Goal: Use online tool/utility: Utilize a website feature to perform a specific function

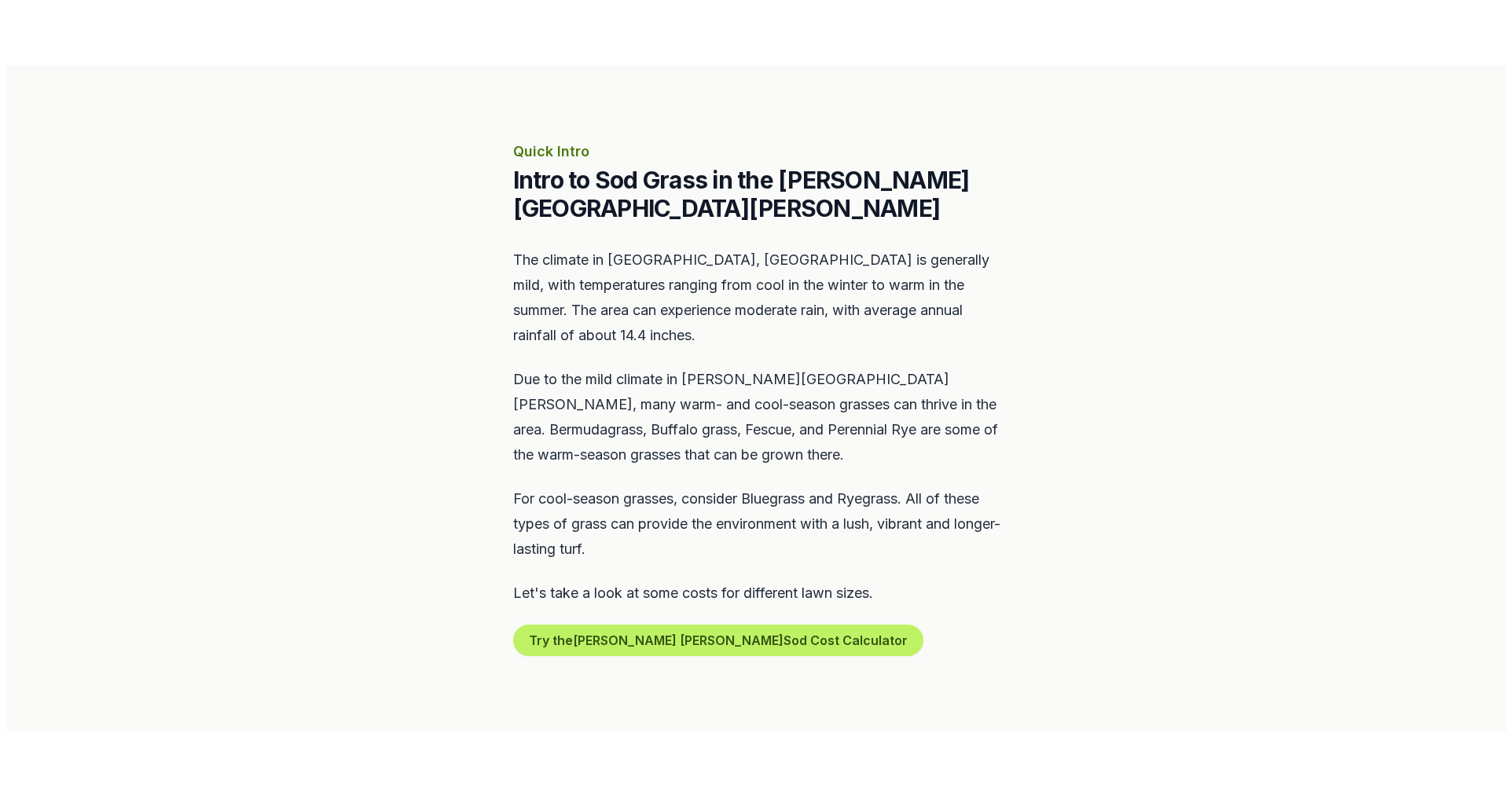
scroll to position [566, 0]
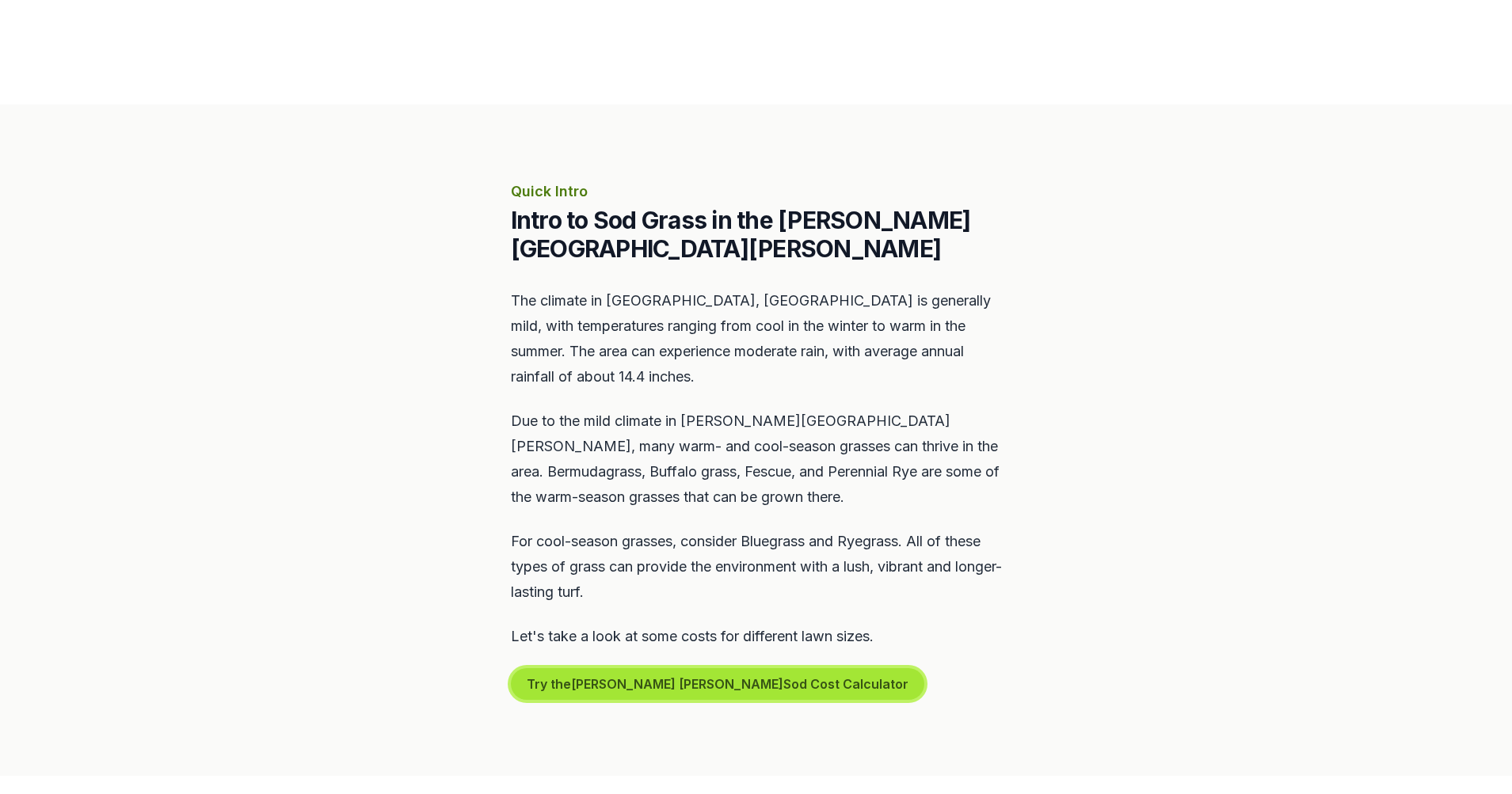
click at [693, 669] on button "Try the [PERSON_NAME] [PERSON_NAME] Sod Cost Calculator" at bounding box center [717, 684] width 413 height 32
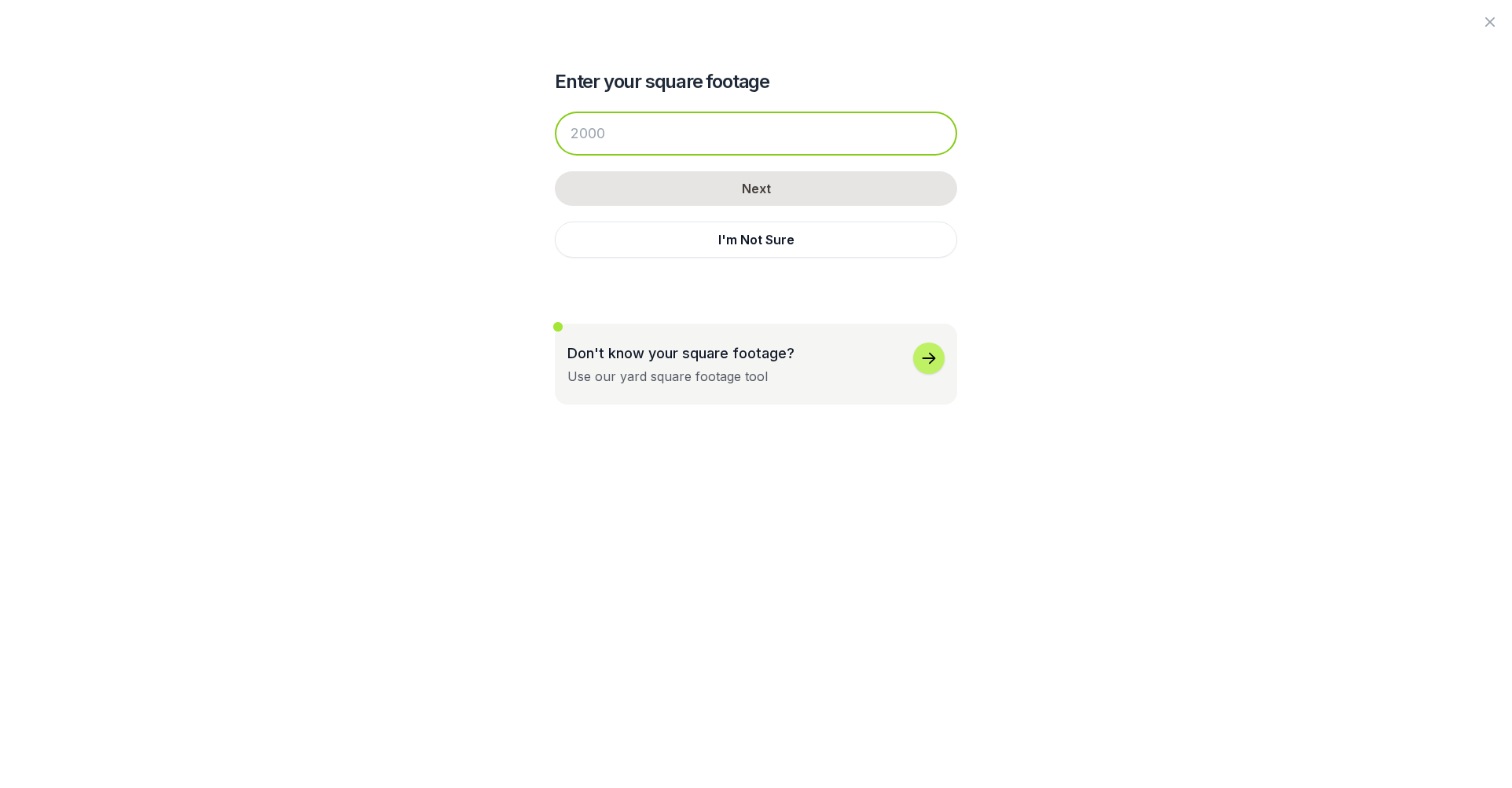
click at [681, 139] on input "number" at bounding box center [755, 133] width 402 height 44
click at [639, 122] on input "number" at bounding box center [755, 133] width 402 height 44
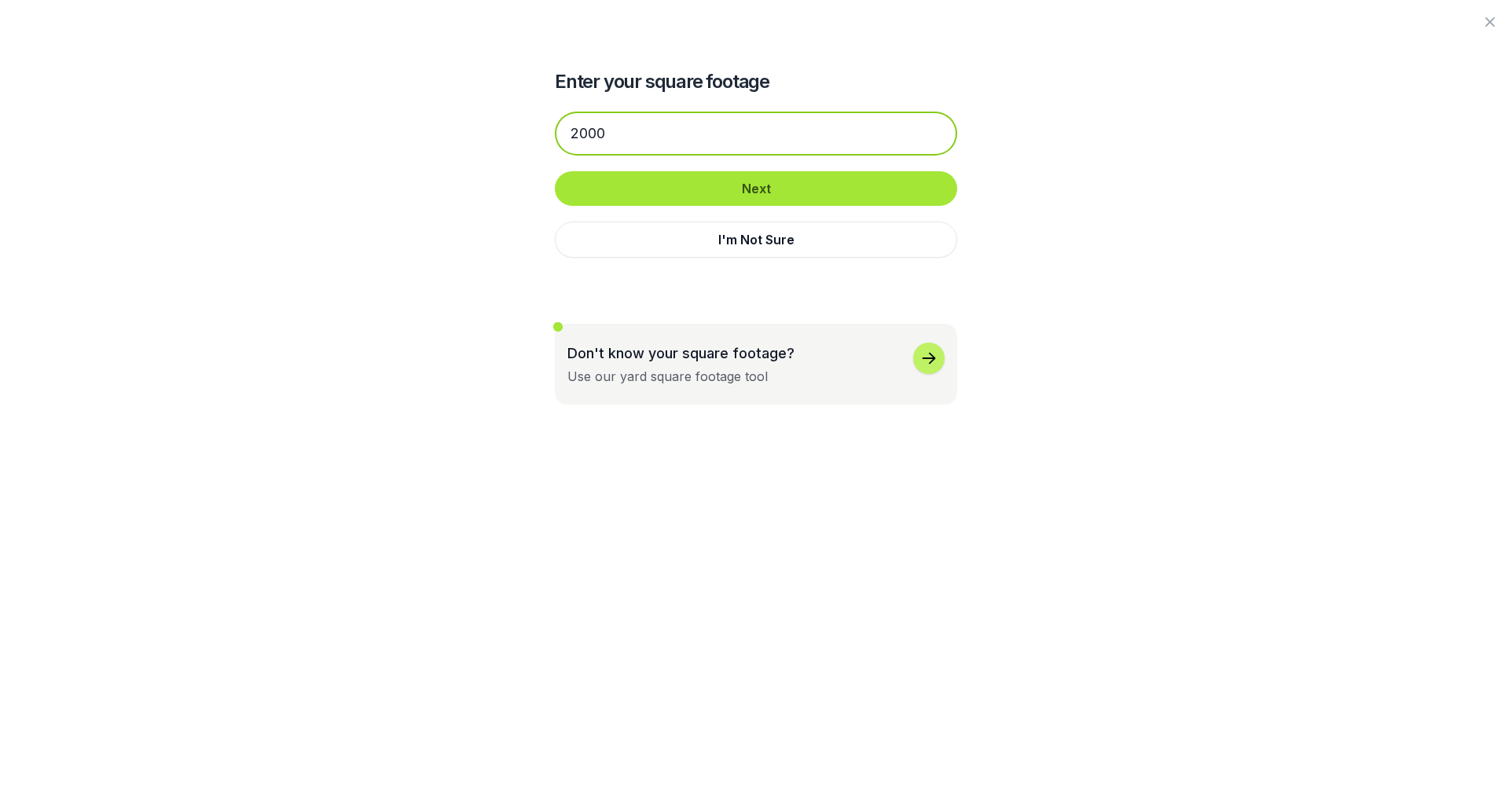
type input "2000"
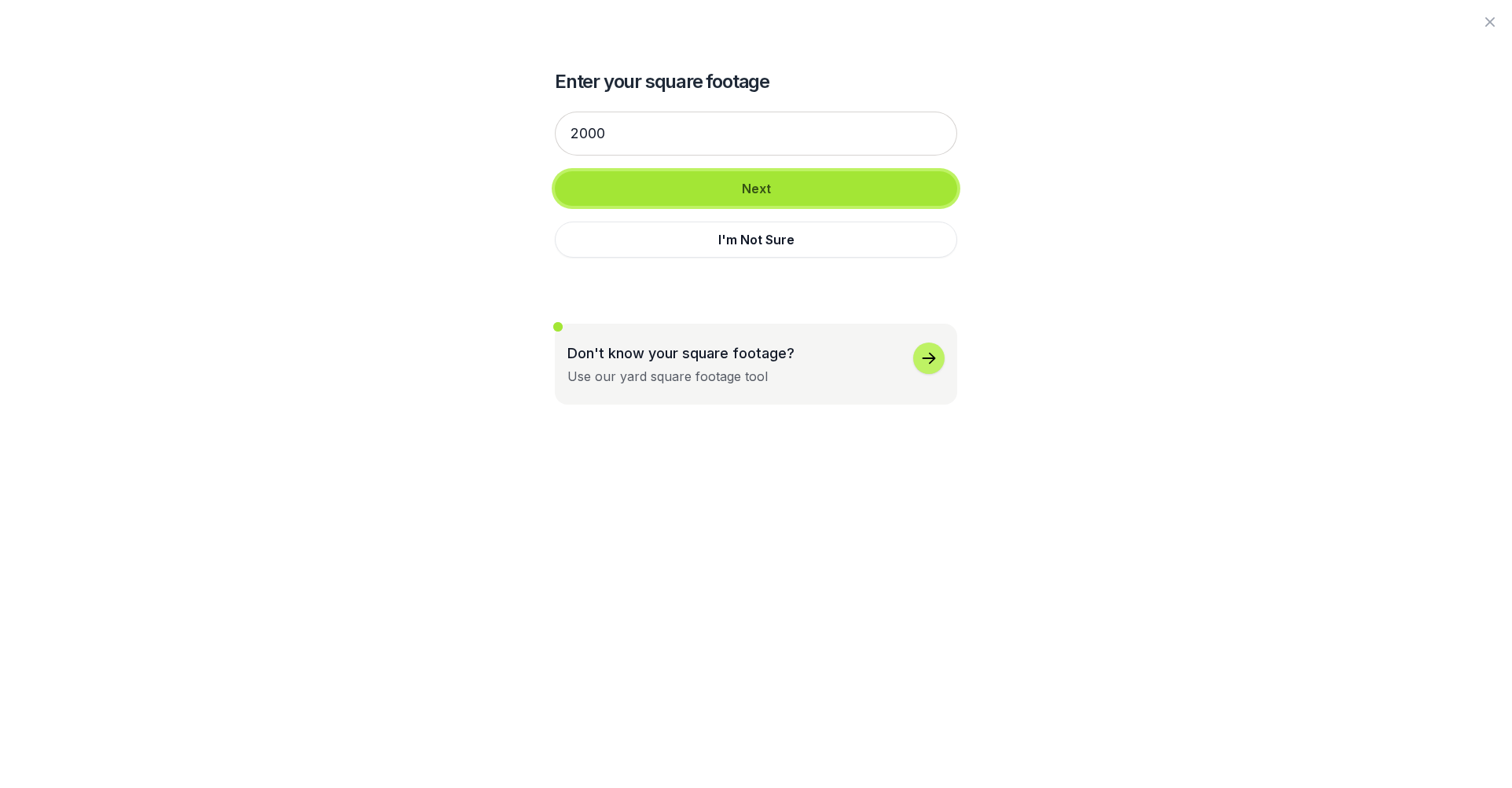
click at [765, 184] on button "Next" at bounding box center [755, 189] width 402 height 35
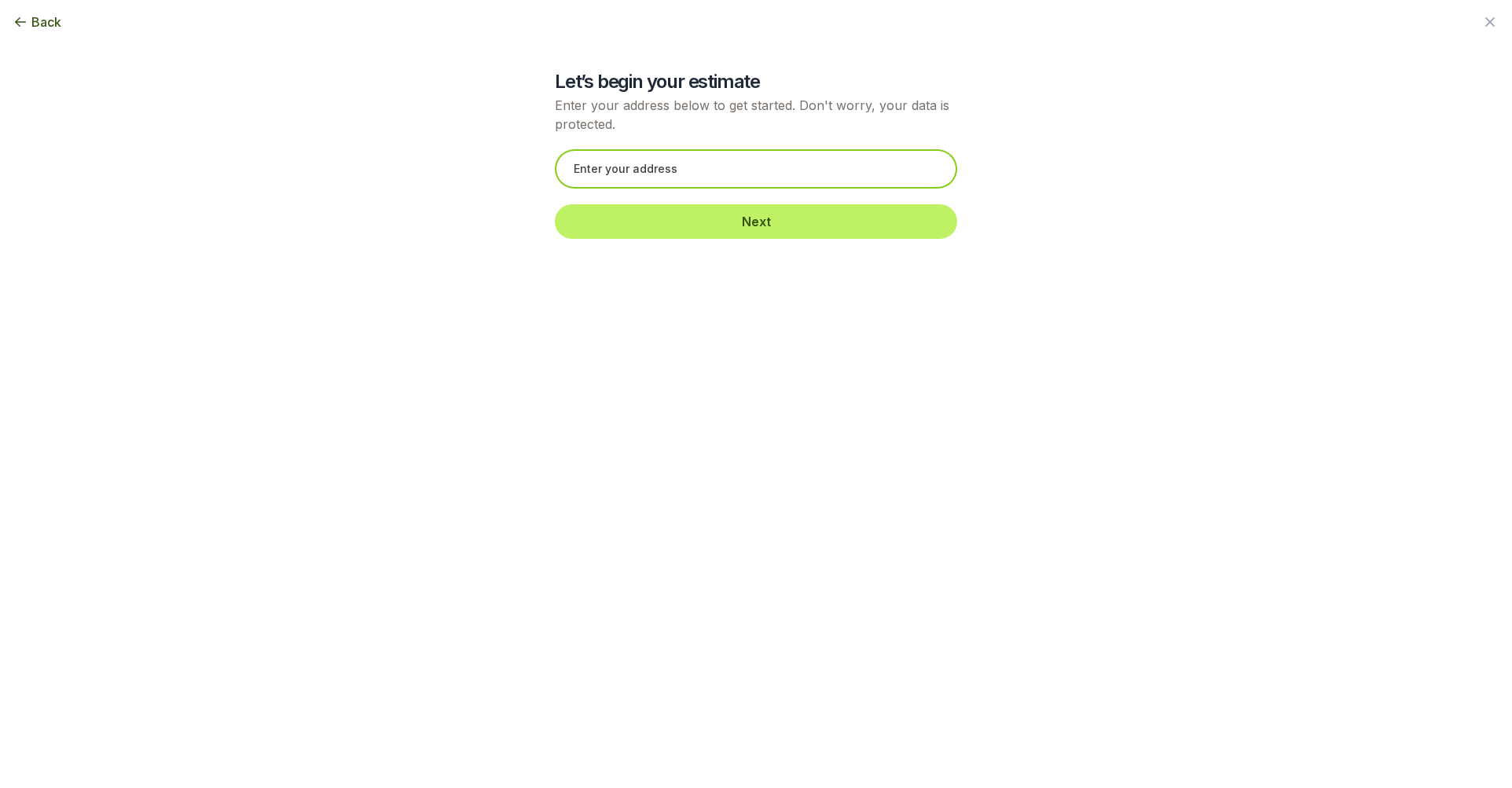
click at [791, 168] on input "text" at bounding box center [755, 169] width 402 height 39
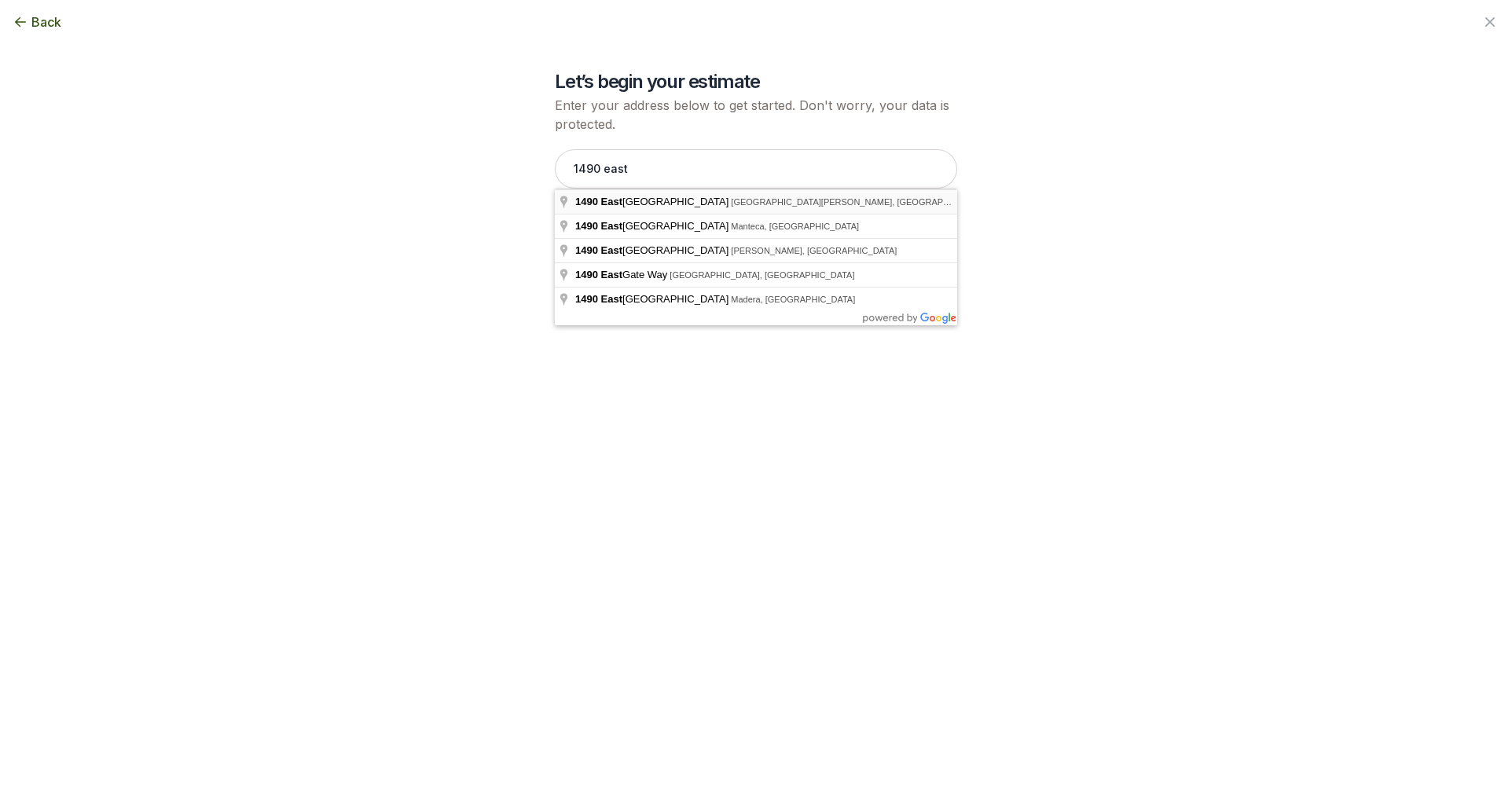
type input "[STREET_ADDRESS][PERSON_NAME]"
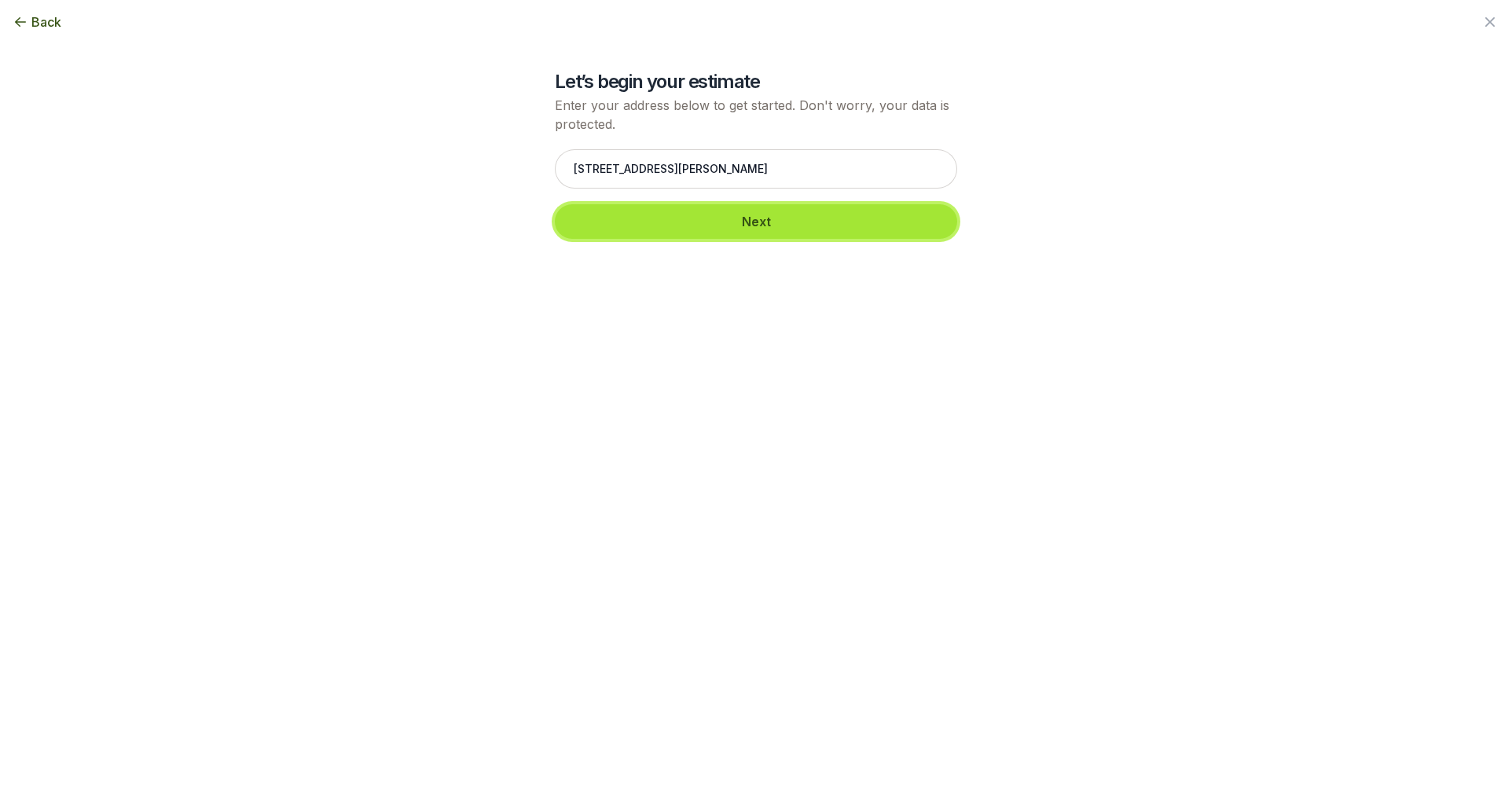
click at [764, 222] on button "Next" at bounding box center [755, 221] width 402 height 35
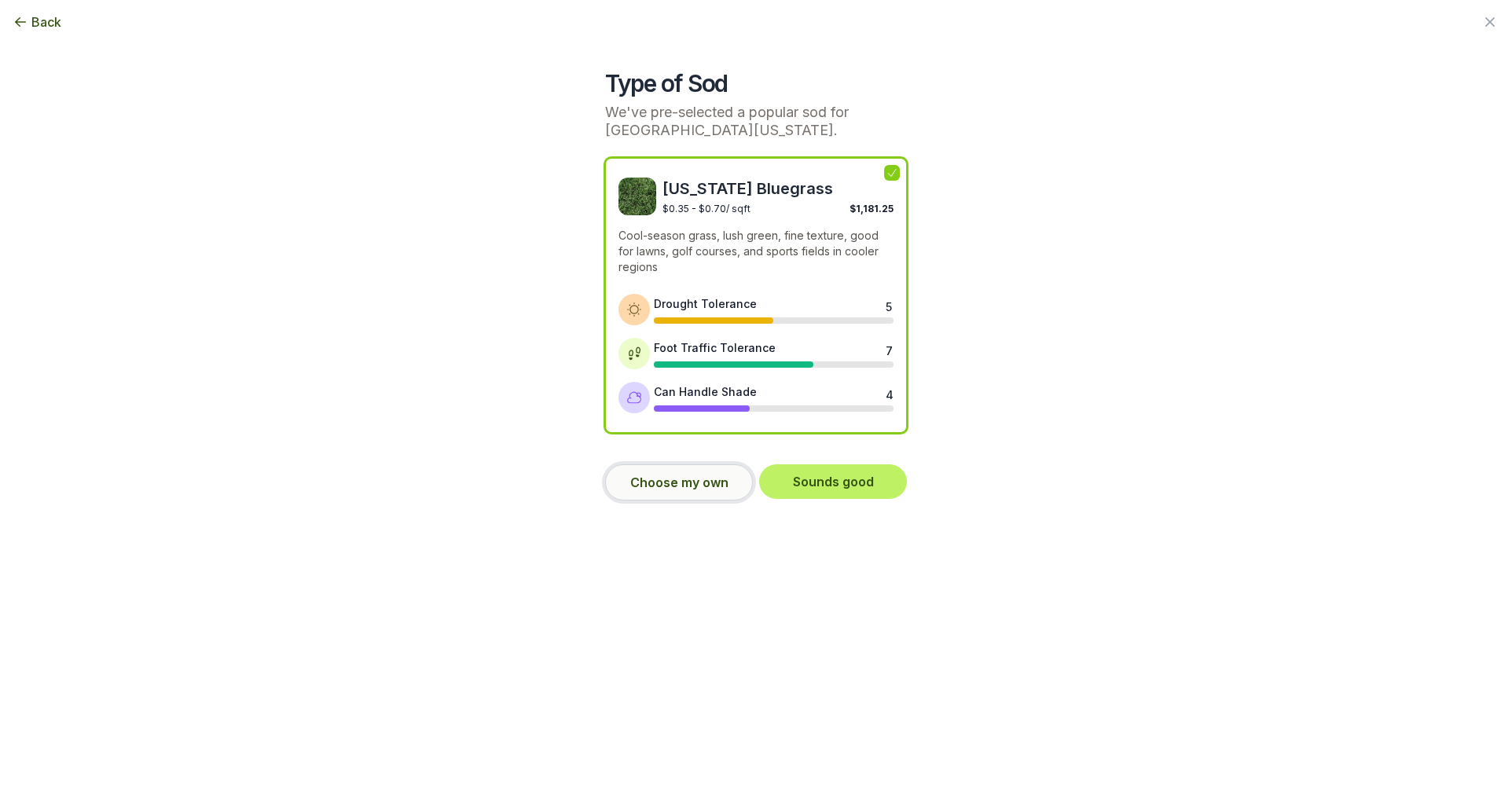
click at [685, 477] on button "Choose my own" at bounding box center [679, 482] width 148 height 36
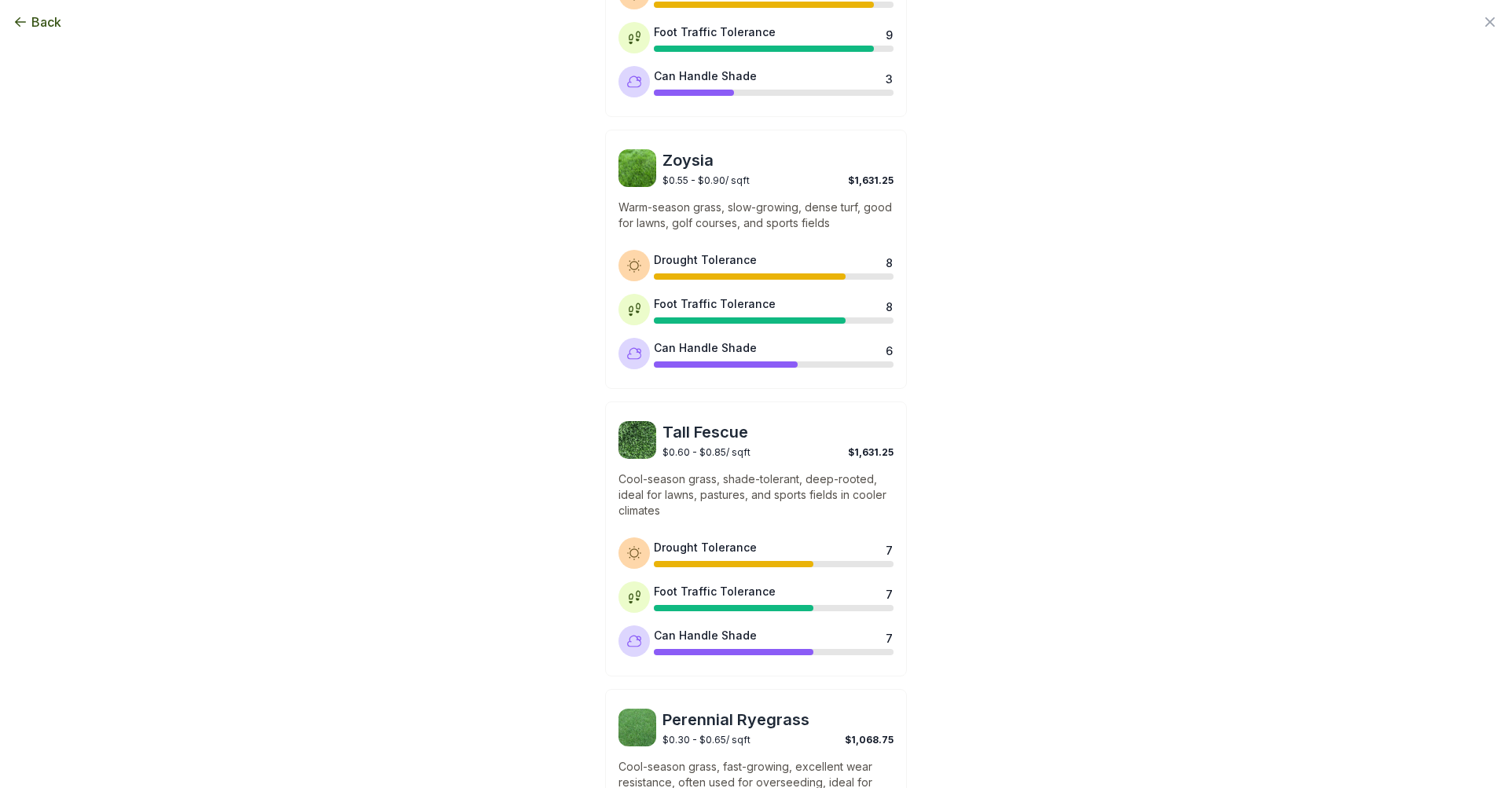
scroll to position [517, 0]
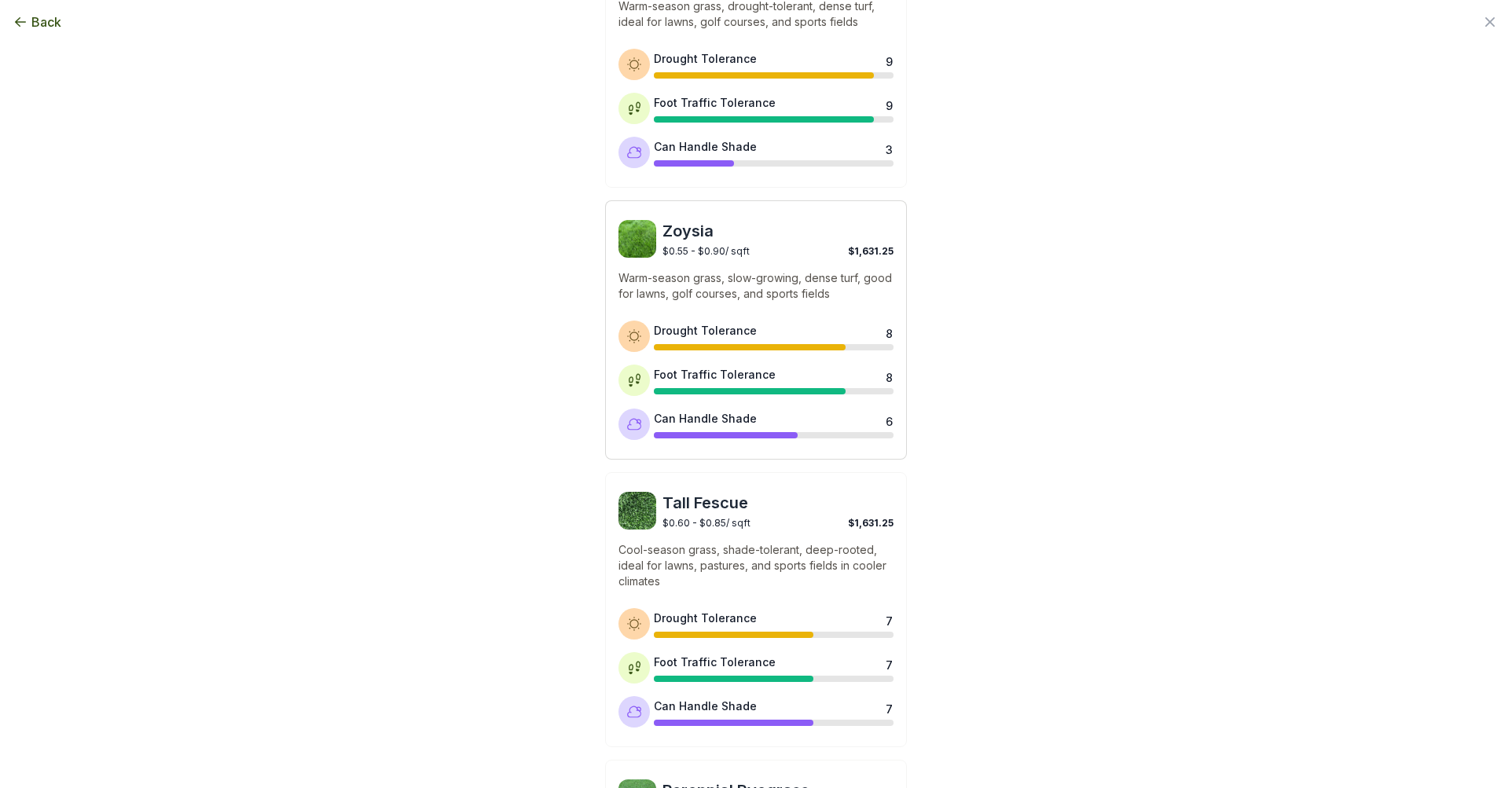
click at [764, 327] on div "Drought Tolerance 8" at bounding box center [774, 336] width 240 height 28
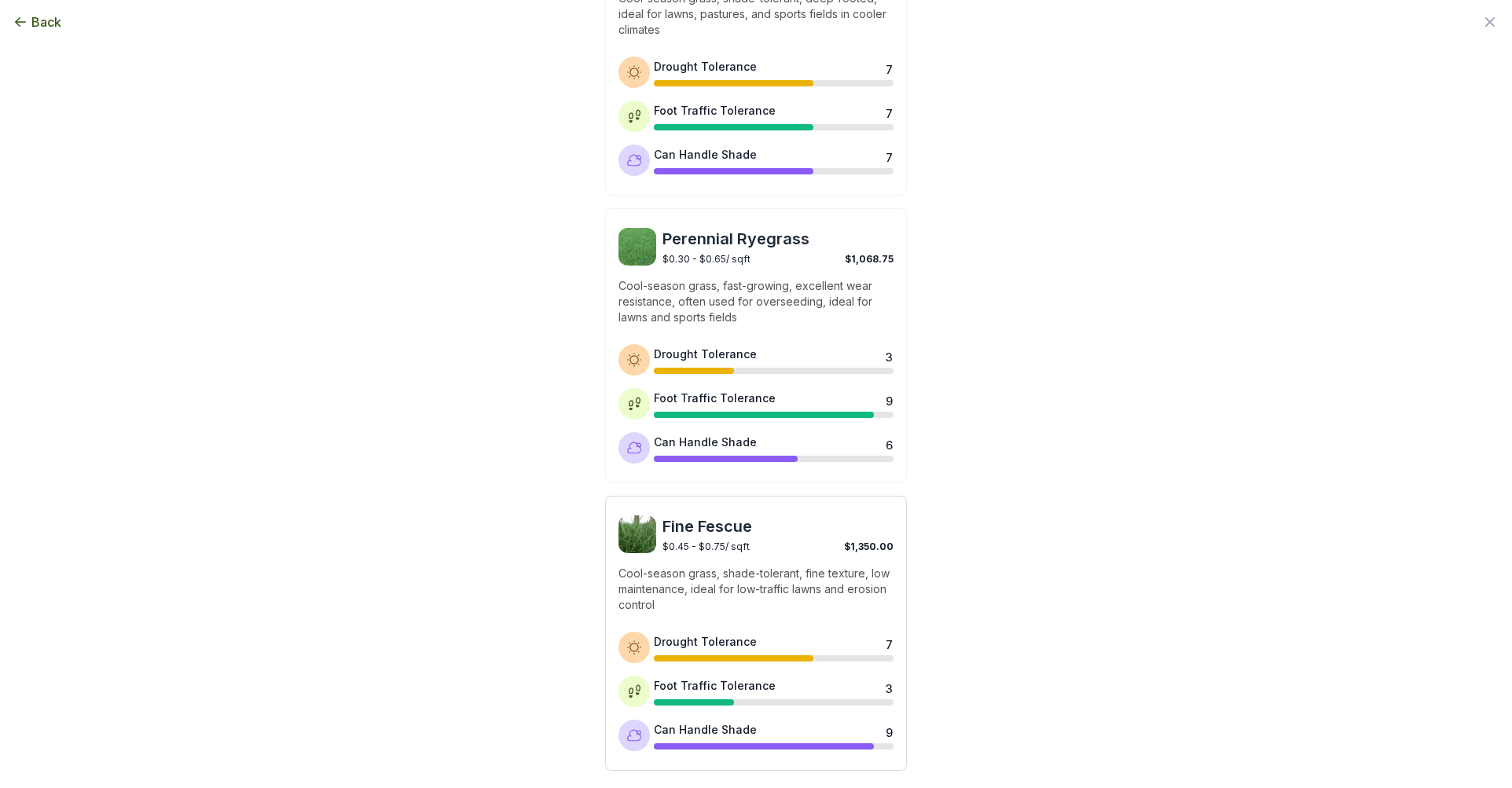
scroll to position [1130, 0]
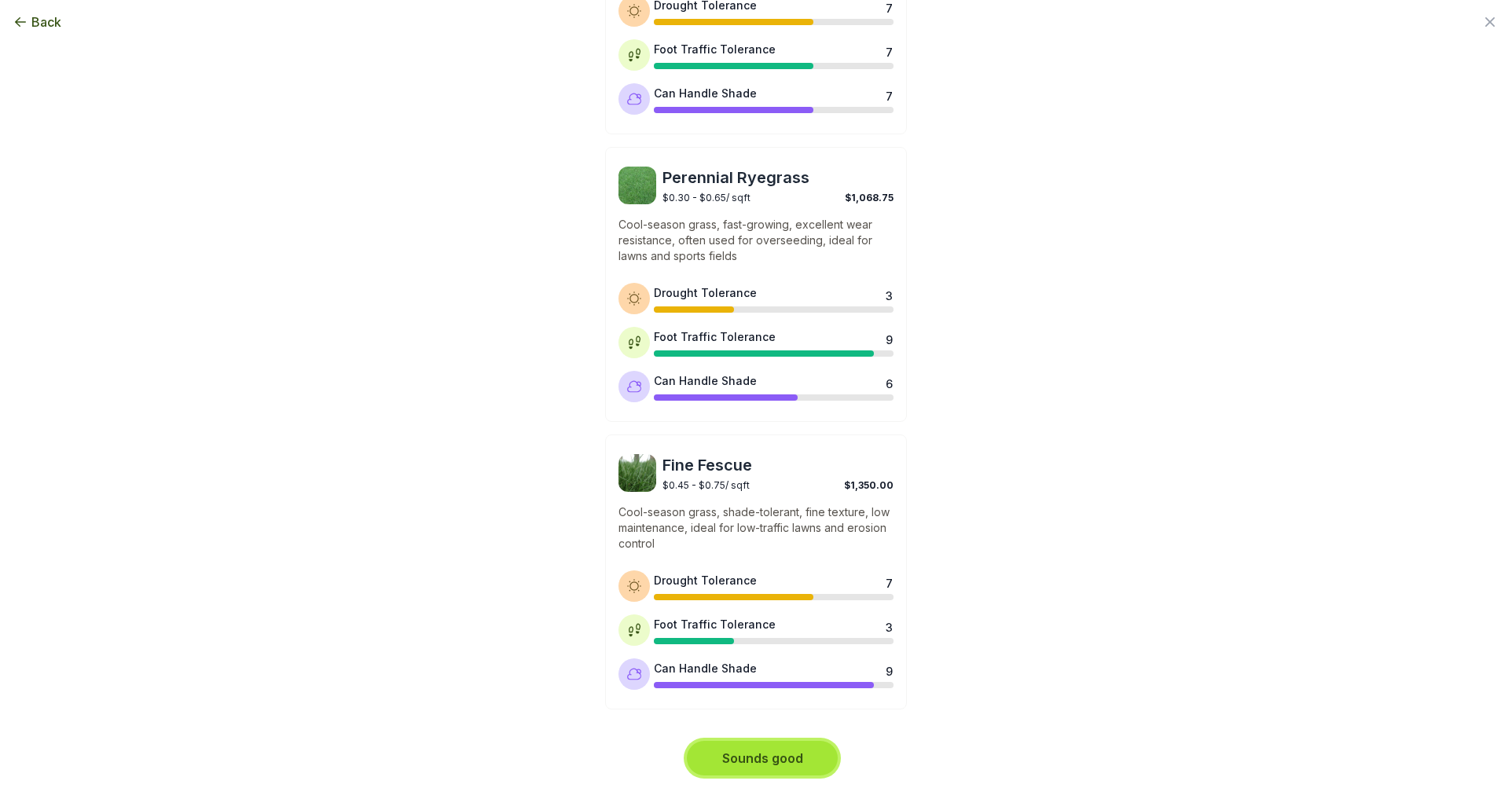
click at [758, 770] on button "Sounds good" at bounding box center [762, 758] width 151 height 35
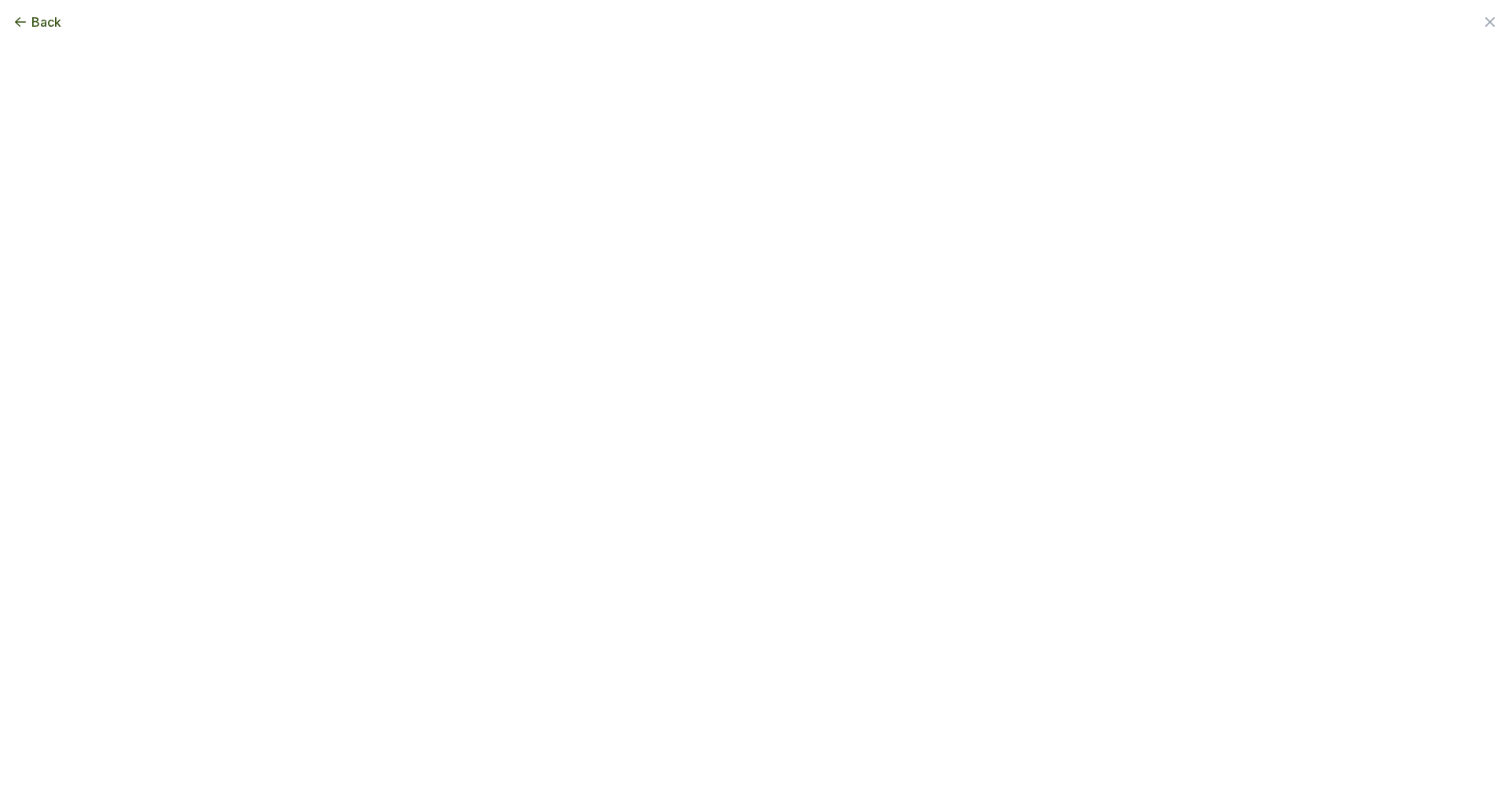
scroll to position [0, 0]
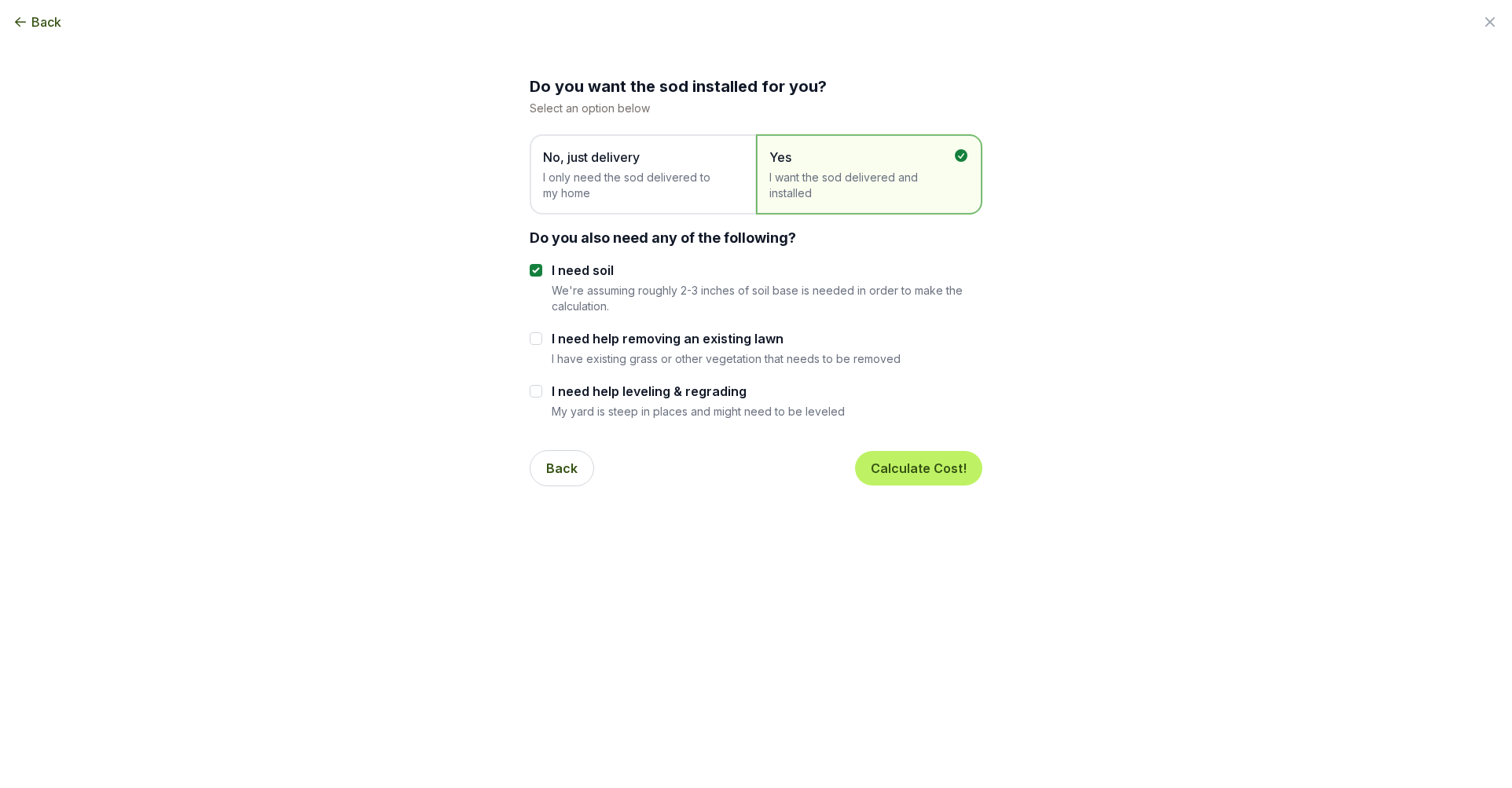
click at [681, 339] on label "I need help removing an existing lawn" at bounding box center [726, 339] width 349 height 19
click at [543, 339] on input "I need help removing an existing lawn" at bounding box center [536, 339] width 13 height 13
checkbox input "true"
click at [669, 401] on div "I need help leveling & regrading My yard is steep in places and might need to b…" at bounding box center [698, 400] width 293 height 37
click at [665, 395] on label "I need help leveling & regrading" at bounding box center [698, 392] width 293 height 19
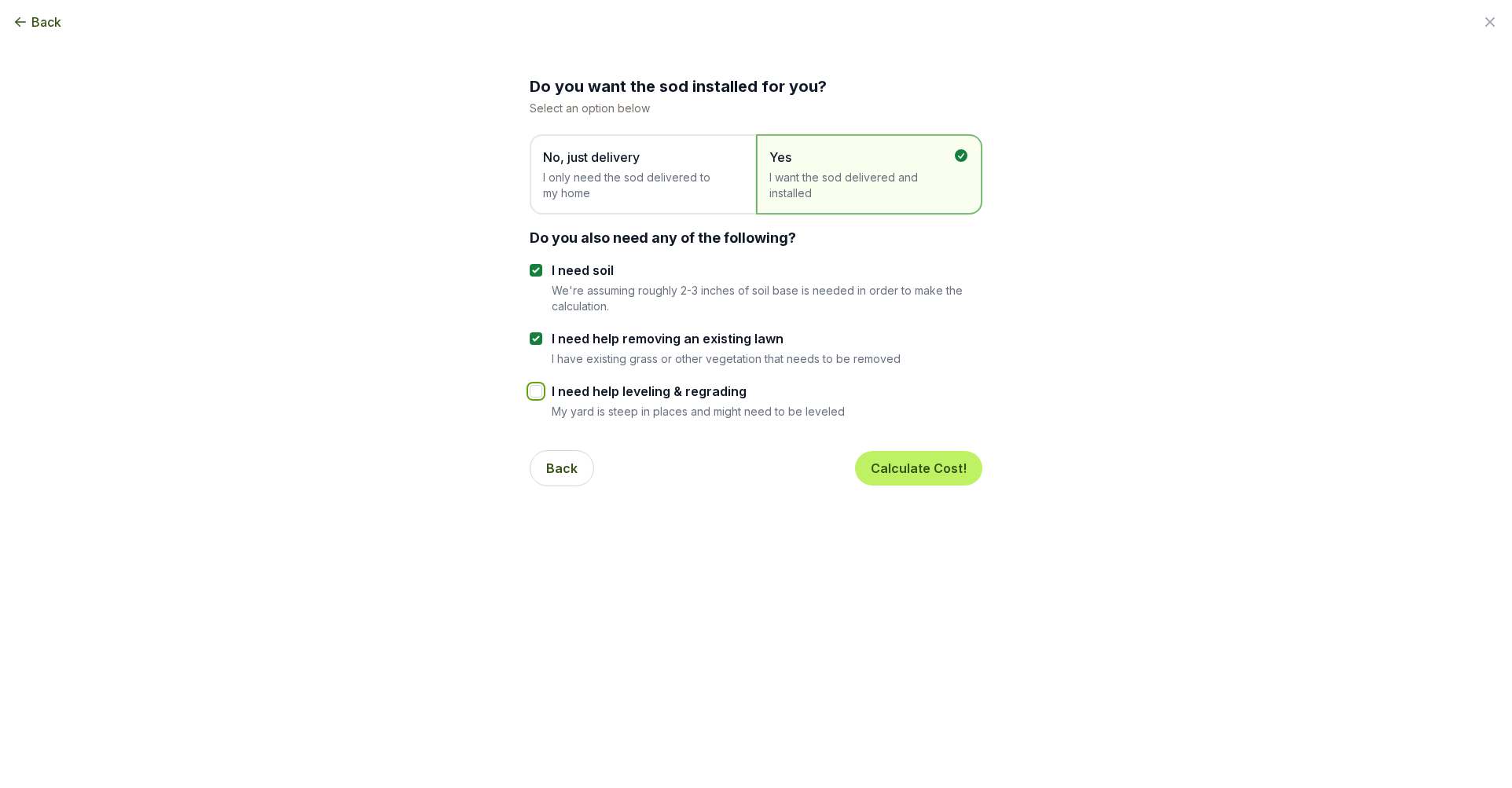
click at [543, 395] on input "I need help leveling & regrading" at bounding box center [536, 392] width 13 height 13
checkbox input "true"
click at [872, 188] on span "I want the sod delivered and installed" at bounding box center [861, 185] width 184 height 31
click at [923, 474] on button "Calculate Cost!" at bounding box center [919, 468] width 128 height 35
